Goal: Transaction & Acquisition: Purchase product/service

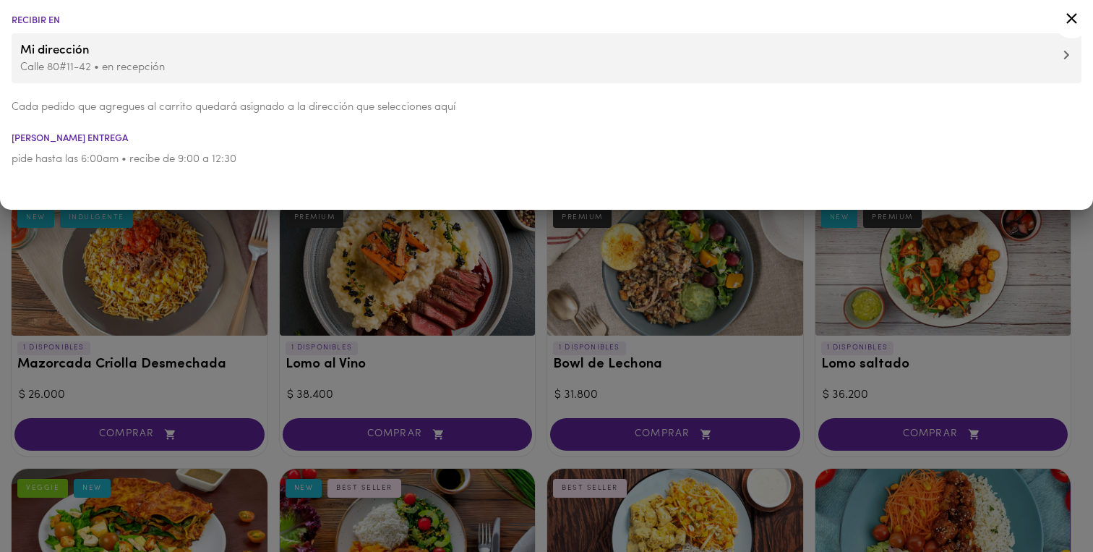
click at [1070, 17] on icon at bounding box center [1071, 18] width 11 height 11
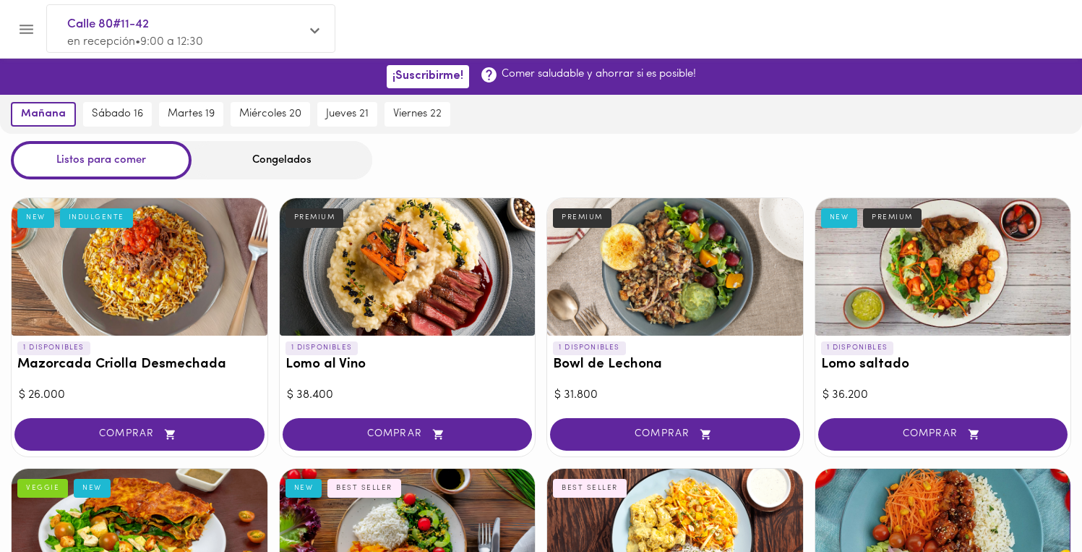
click at [445, 142] on div "Listos para comer Congelados" at bounding box center [541, 160] width 1082 height 38
click at [471, 143] on div "Listos para comer Congelados" at bounding box center [541, 160] width 1082 height 38
click at [267, 161] on div "Congelados" at bounding box center [282, 160] width 181 height 38
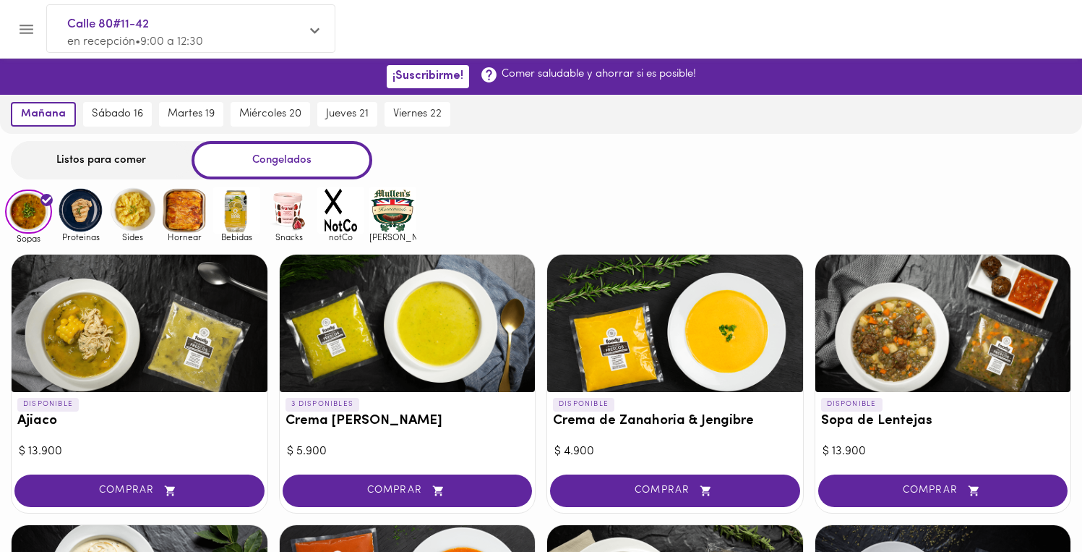
click at [279, 209] on img at bounding box center [288, 210] width 47 height 47
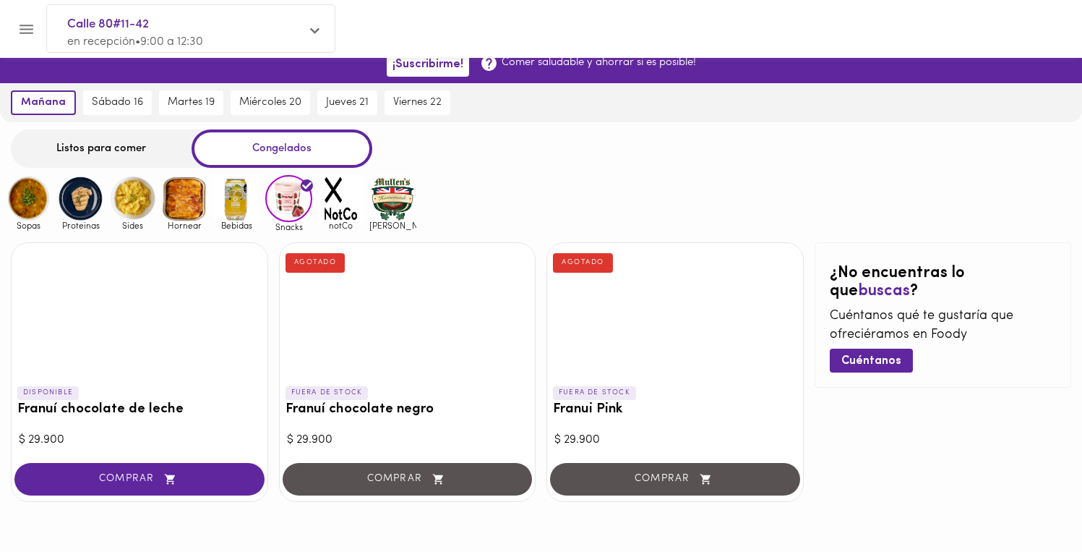
scroll to position [15, 0]
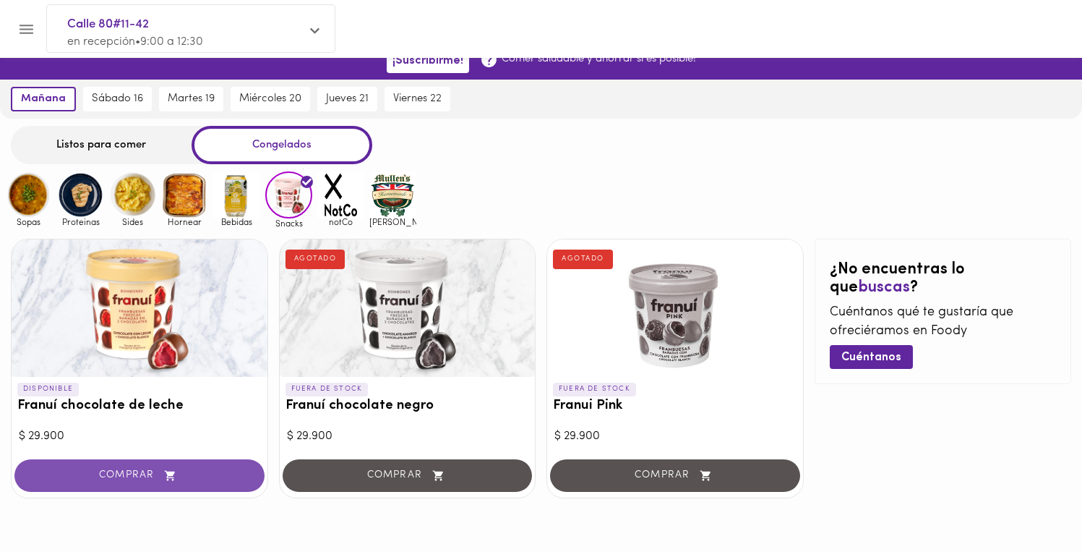
click at [159, 477] on span "COMPRAR" at bounding box center [140, 475] width 214 height 12
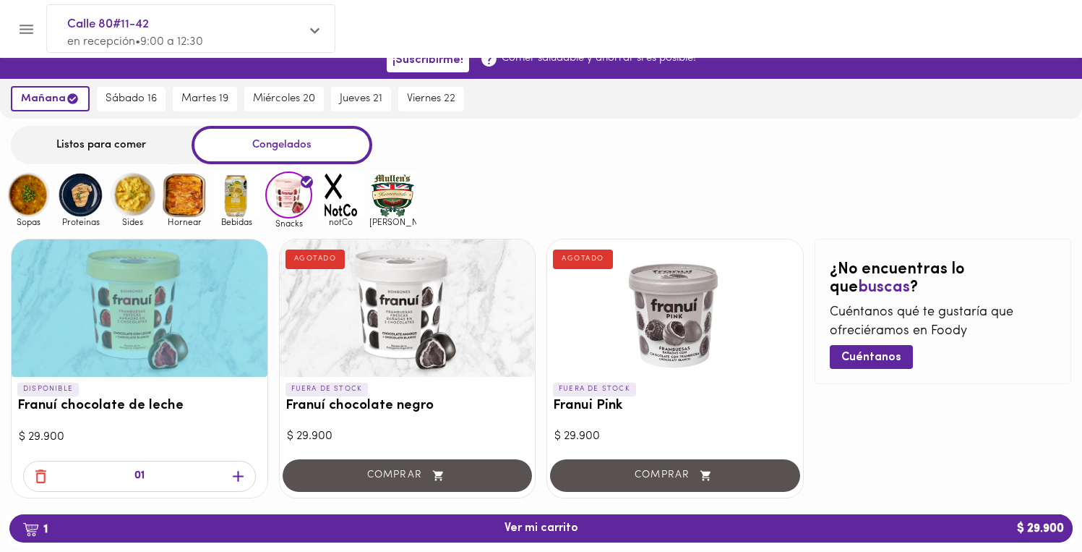
click at [488, 199] on div "Sopas Proteinas Sides Hornear Bebidas Snacks notCo [PERSON_NAME]" at bounding box center [541, 199] width 1082 height 56
click at [90, 208] on img at bounding box center [80, 194] width 47 height 47
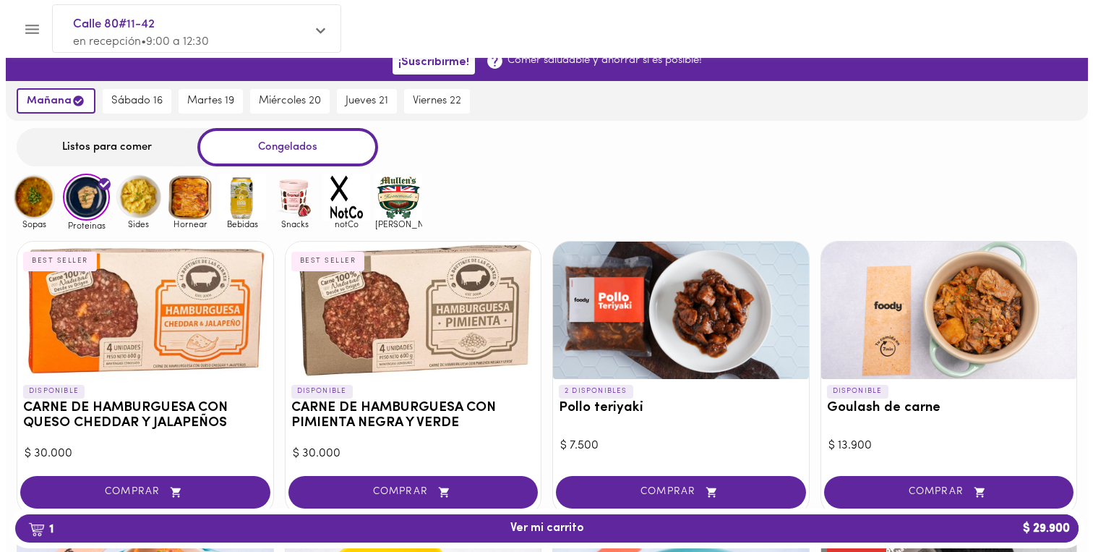
scroll to position [58, 0]
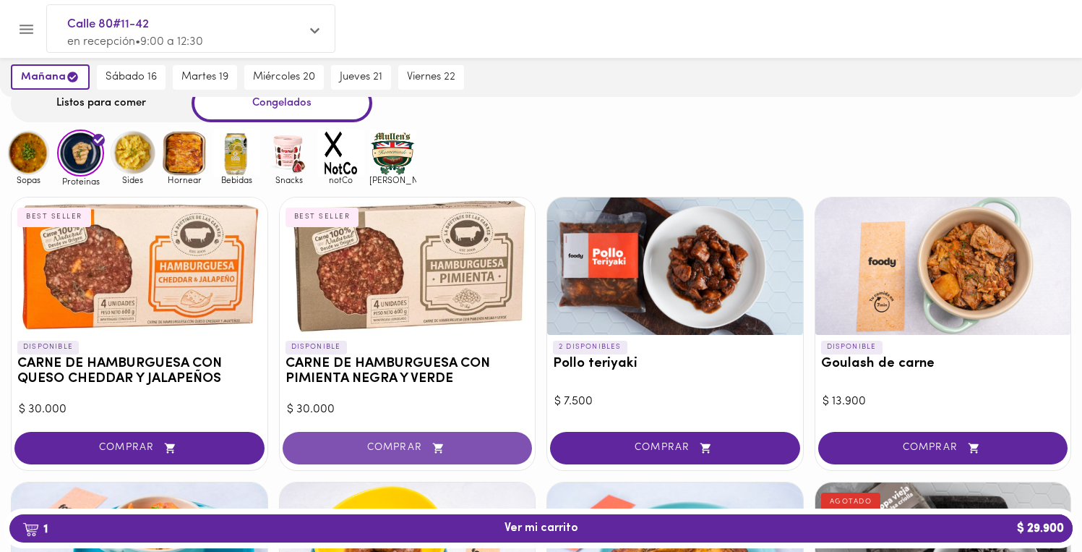
click at [401, 445] on span "COMPRAR" at bounding box center [408, 448] width 214 height 12
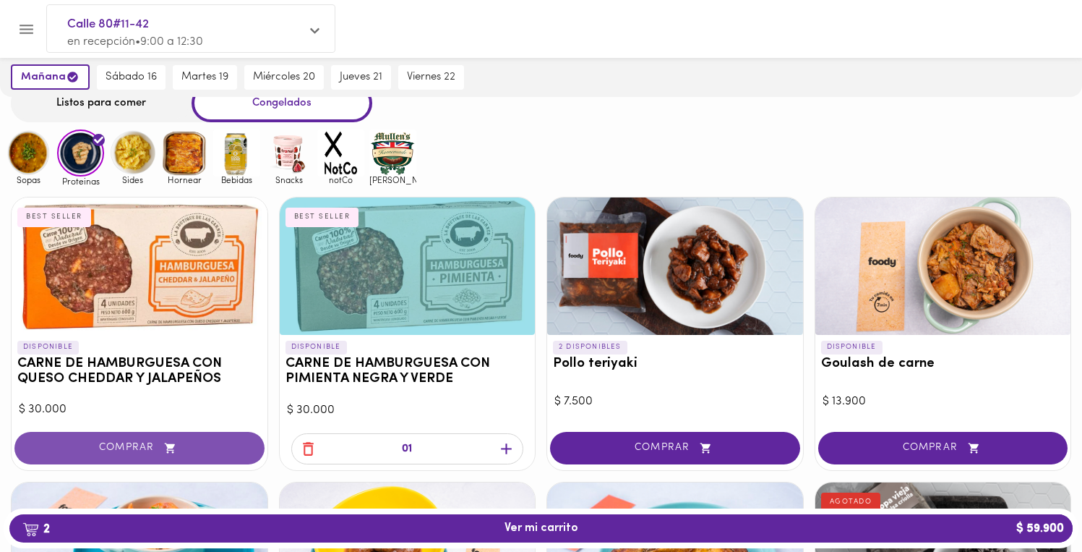
click at [185, 443] on span "COMPRAR" at bounding box center [140, 448] width 214 height 12
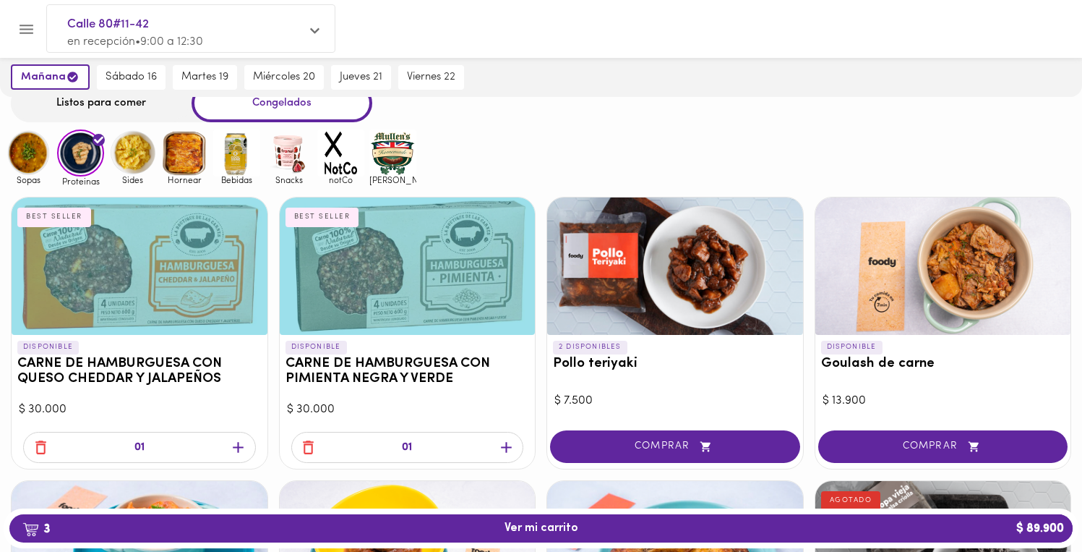
click at [518, 167] on div "Sopas Proteinas Sides Hornear Bebidas Snacks notCo [PERSON_NAME]" at bounding box center [541, 157] width 1082 height 56
click at [487, 153] on div "Sopas Proteinas Sides Hornear Bebidas Snacks notCo [PERSON_NAME]" at bounding box center [541, 157] width 1082 height 56
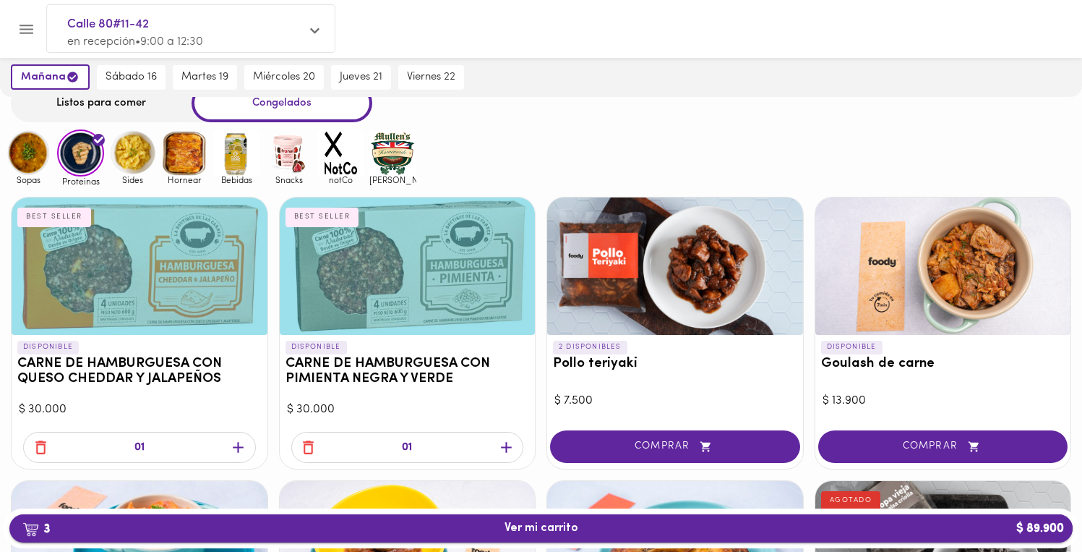
click at [576, 524] on span "3 Ver mi carrito $ 89.900" at bounding box center [542, 528] width 74 height 14
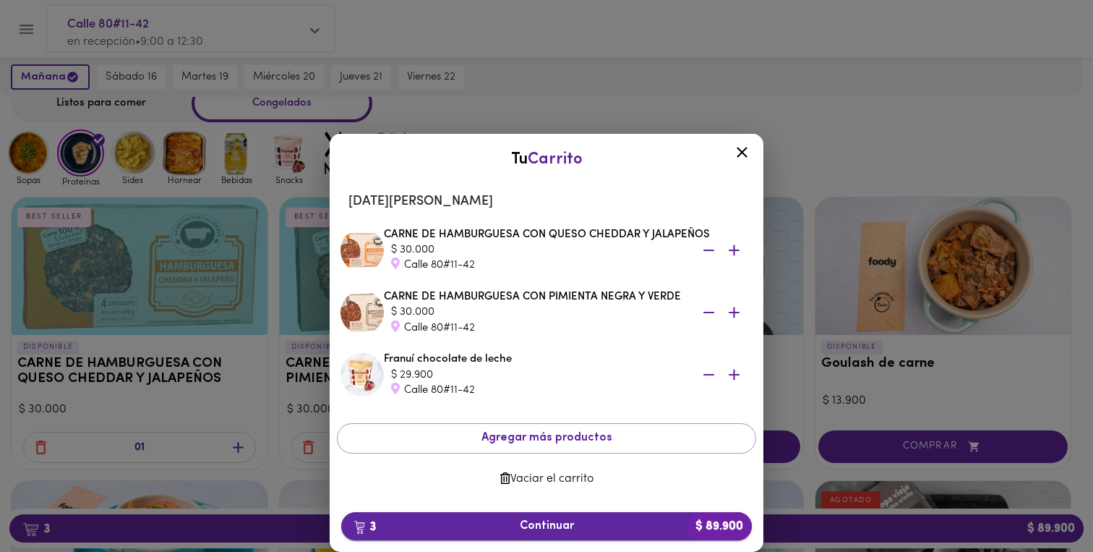
click at [557, 521] on span "3 Continuar $ 89.900" at bounding box center [547, 526] width 388 height 14
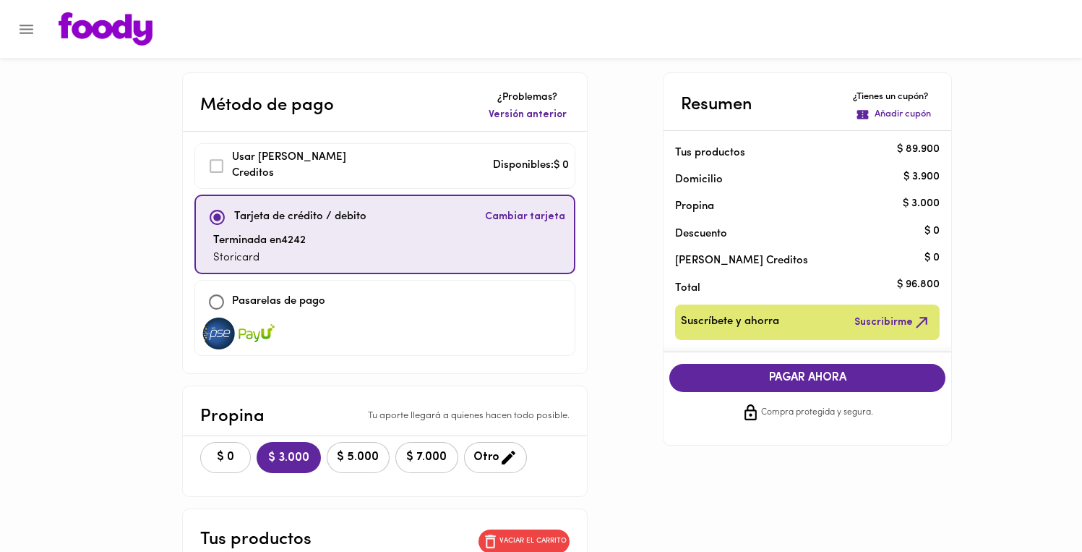
click at [230, 450] on span "$ 0" at bounding box center [226, 457] width 32 height 14
click at [604, 380] on div "Método de pago ¿Problemas? Versión anterior Usar [PERSON_NAME] Creditos Disponi…" at bounding box center [542, 471] width 846 height 799
click at [764, 384] on span "PAGAR AHORA" at bounding box center [807, 378] width 247 height 14
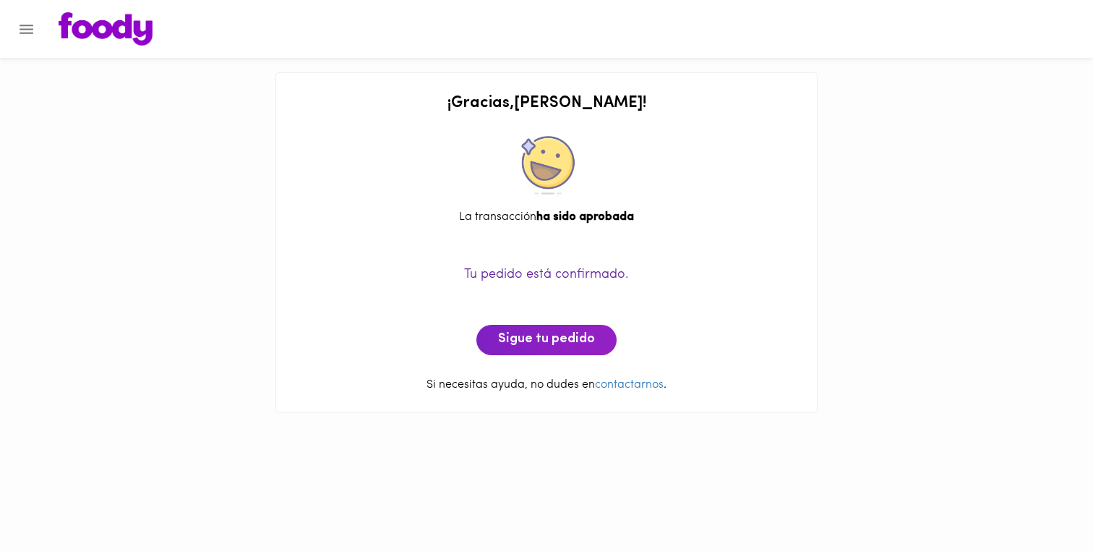
click at [798, 264] on div "Tu pedido está confirmado. Sigue tu pedido" at bounding box center [547, 294] width 512 height 122
